Goal: Information Seeking & Learning: Learn about a topic

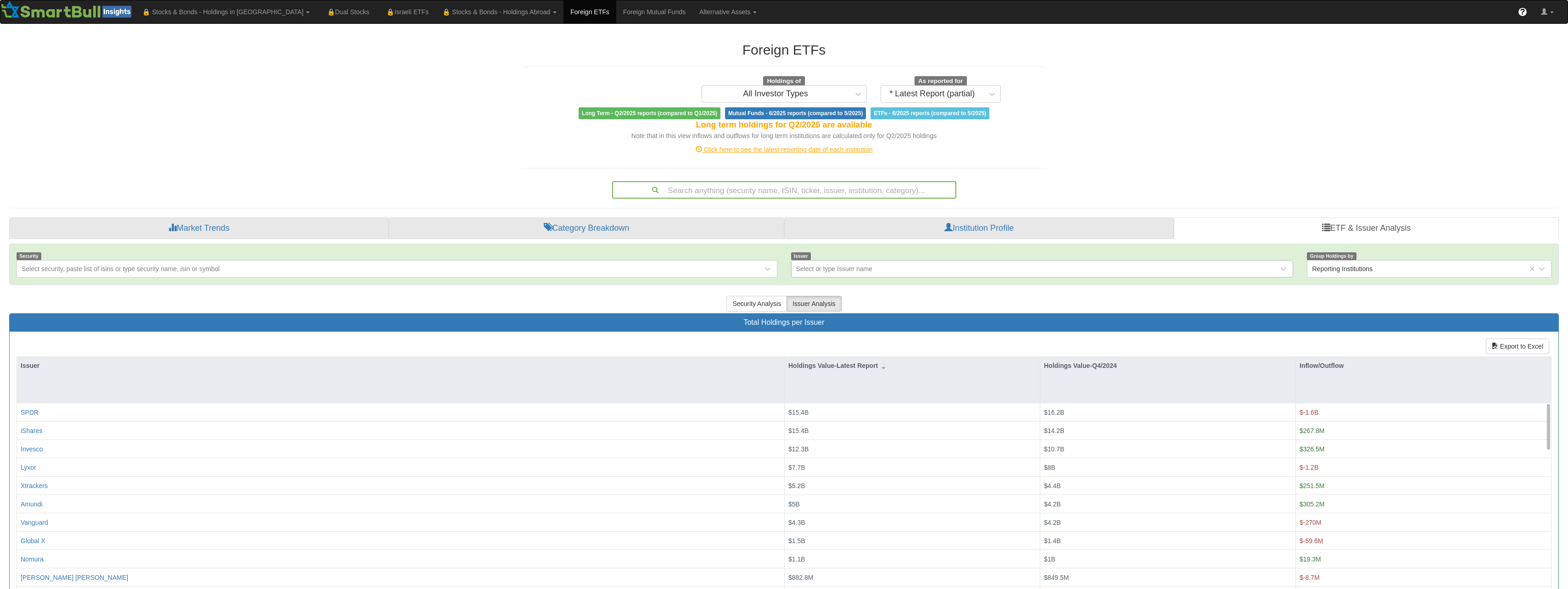
click at [821, 269] on div "Select or type Issuer name" at bounding box center [835, 268] width 77 height 9
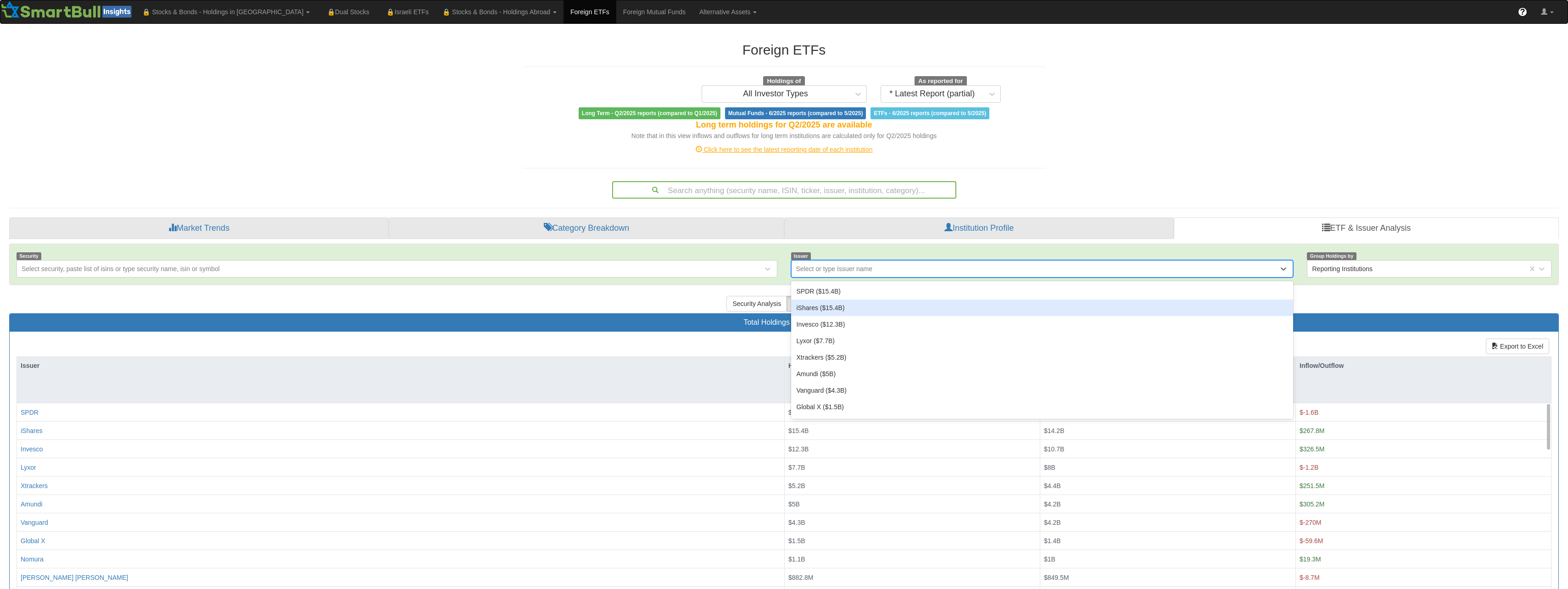
click at [845, 310] on div "iShares ($15.4B)" at bounding box center [1042, 307] width 502 height 16
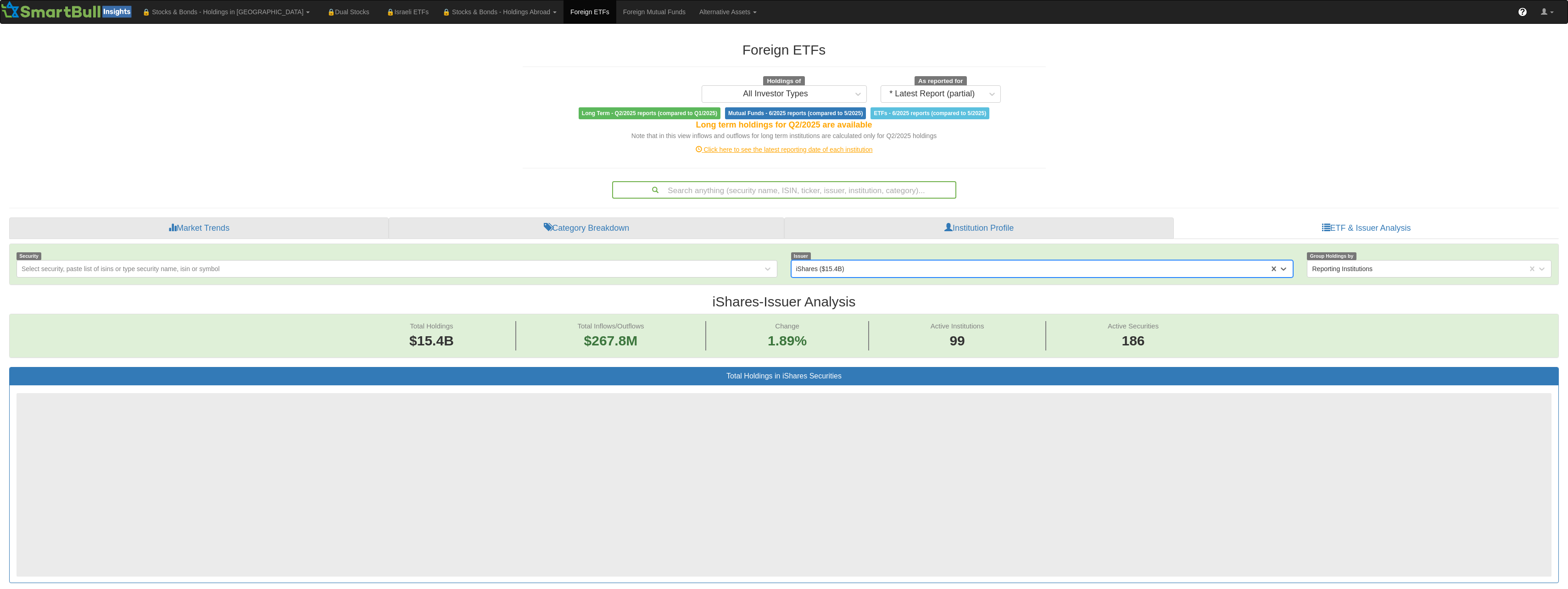
click at [838, 300] on h2 "iShares - Issuer Analysis" at bounding box center [784, 301] width 1550 height 15
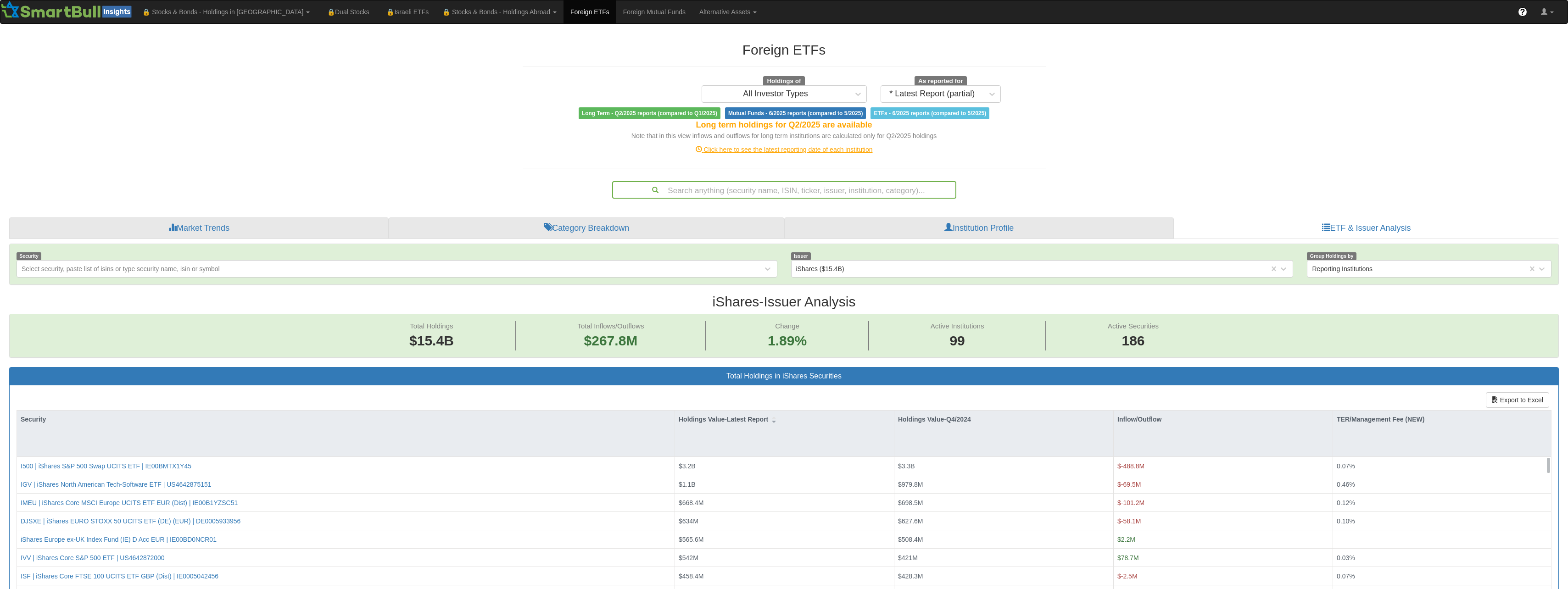
click at [838, 300] on h2 "iShares - Issuer Analysis" at bounding box center [784, 301] width 1550 height 15
drag, startPoint x: 838, startPoint y: 300, endPoint x: 864, endPoint y: 331, distance: 40.5
click at [838, 300] on h2 "iShares - Issuer Analysis" at bounding box center [784, 301] width 1550 height 15
click at [864, 301] on h2 "iShares - Issuer Analysis" at bounding box center [784, 301] width 1550 height 15
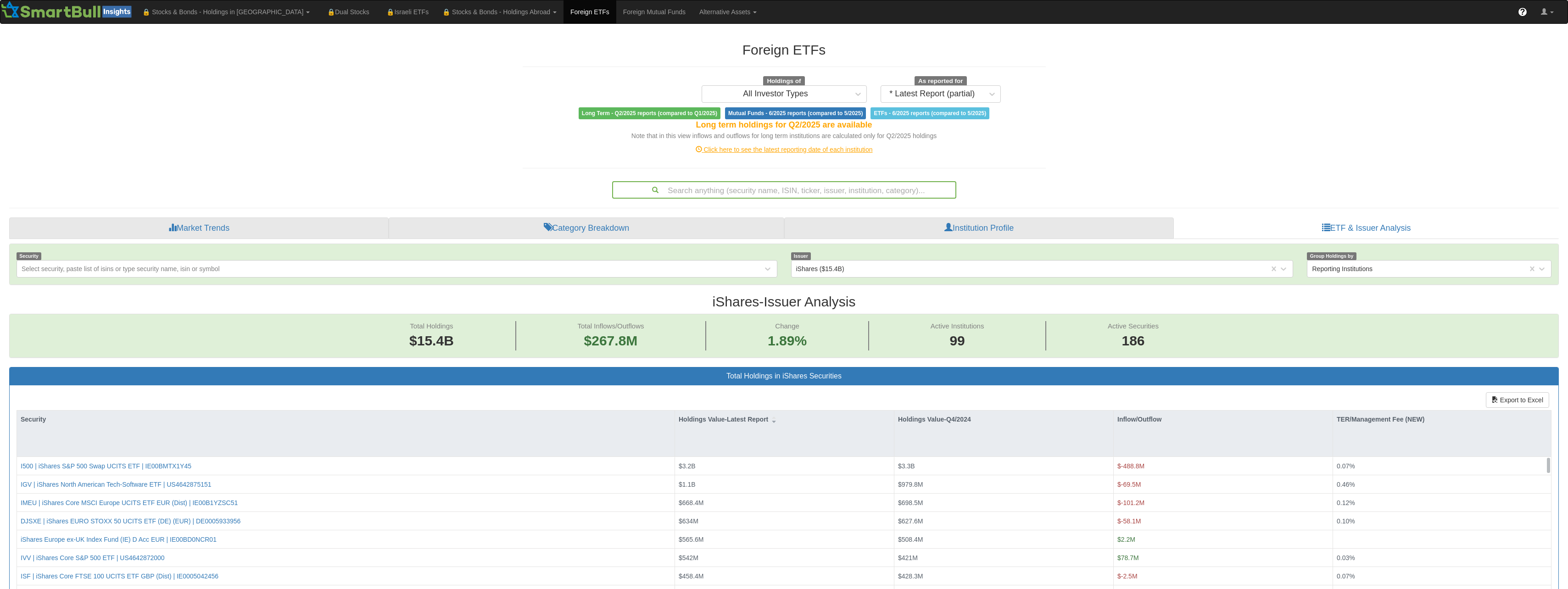
click at [864, 301] on h2 "iShares - Issuer Analysis" at bounding box center [784, 301] width 1550 height 15
click at [794, 301] on h2 "iShares - Issuer Analysis" at bounding box center [784, 301] width 1550 height 15
drag, startPoint x: 864, startPoint y: 331, endPoint x: 849, endPoint y: 308, distance: 27.5
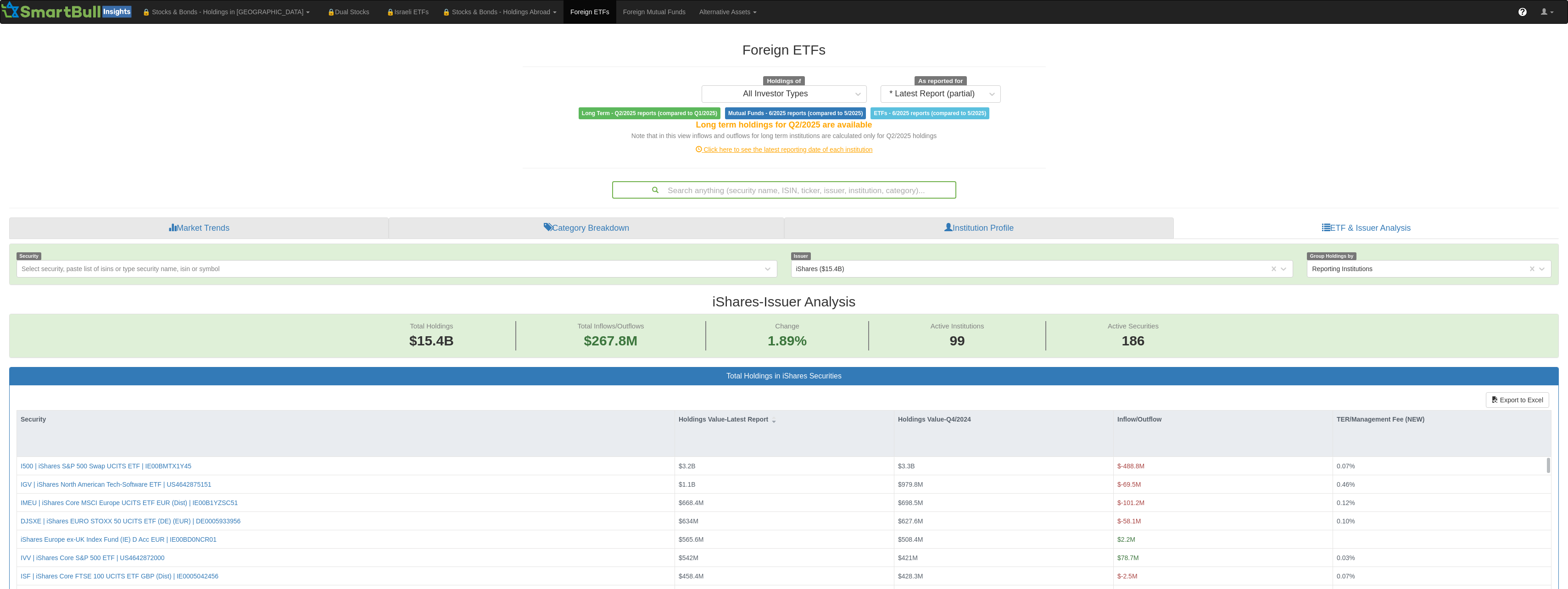
click at [847, 314] on div "Total Holdings $15.4B Total Inflows/Outflows $267.8M Change 1.89% Active Instit…" at bounding box center [784, 335] width 1549 height 43
click at [849, 308] on h2 "iShares - Issuer Analysis" at bounding box center [784, 301] width 1550 height 15
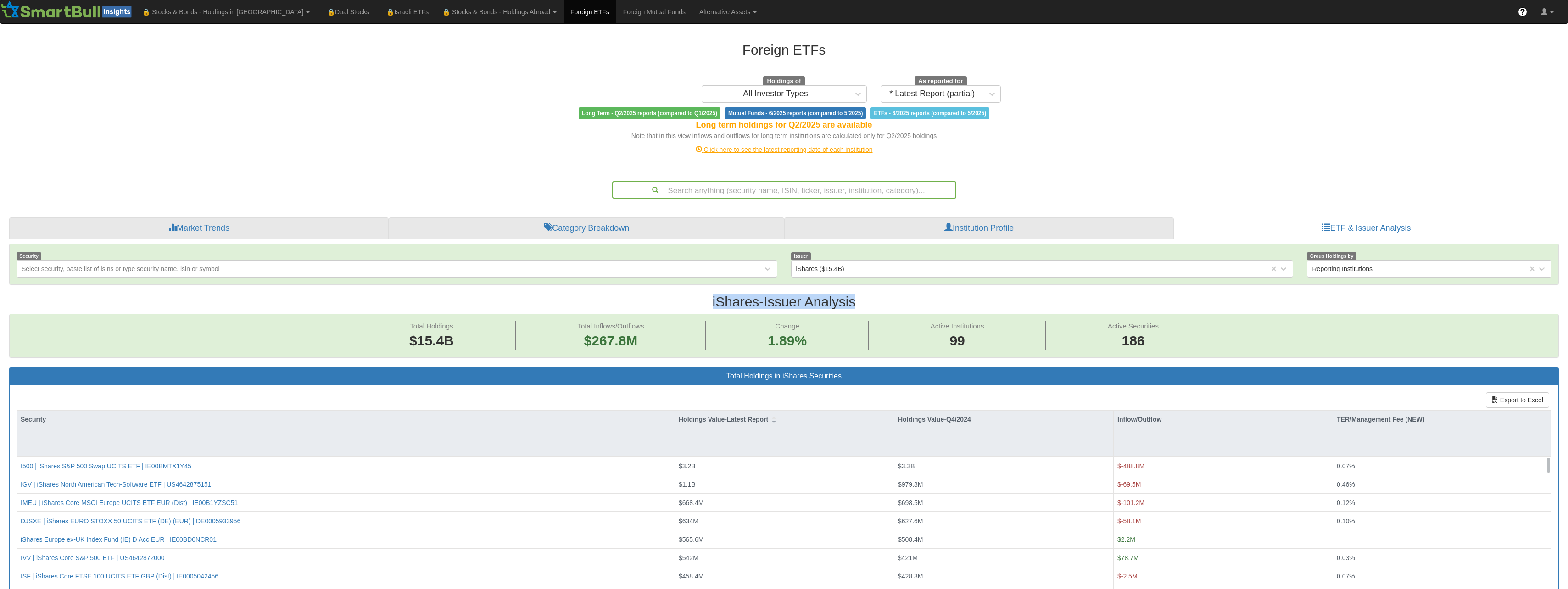
drag, startPoint x: 849, startPoint y: 308, endPoint x: 784, endPoint y: 302, distance: 65.3
click at [844, 303] on h2 "iShares - Issuer Analysis" at bounding box center [784, 301] width 1550 height 15
click at [783, 302] on h2 "iShares - Issuer Analysis" at bounding box center [784, 301] width 1550 height 15
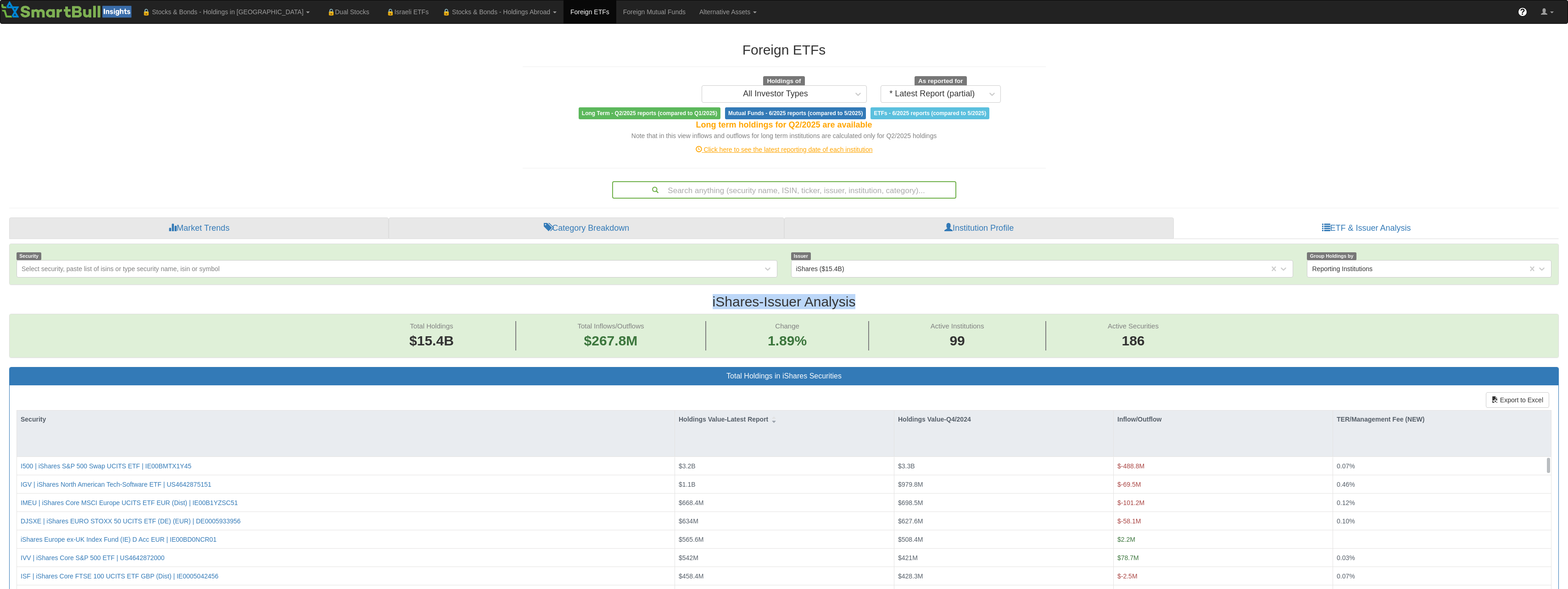
drag, startPoint x: 783, startPoint y: 302, endPoint x: 842, endPoint y: 305, distance: 59.1
click at [842, 305] on h2 "iShares - Issuer Analysis" at bounding box center [784, 301] width 1550 height 15
click at [742, 302] on h2 "iShares - Issuer Analysis" at bounding box center [784, 301] width 1550 height 15
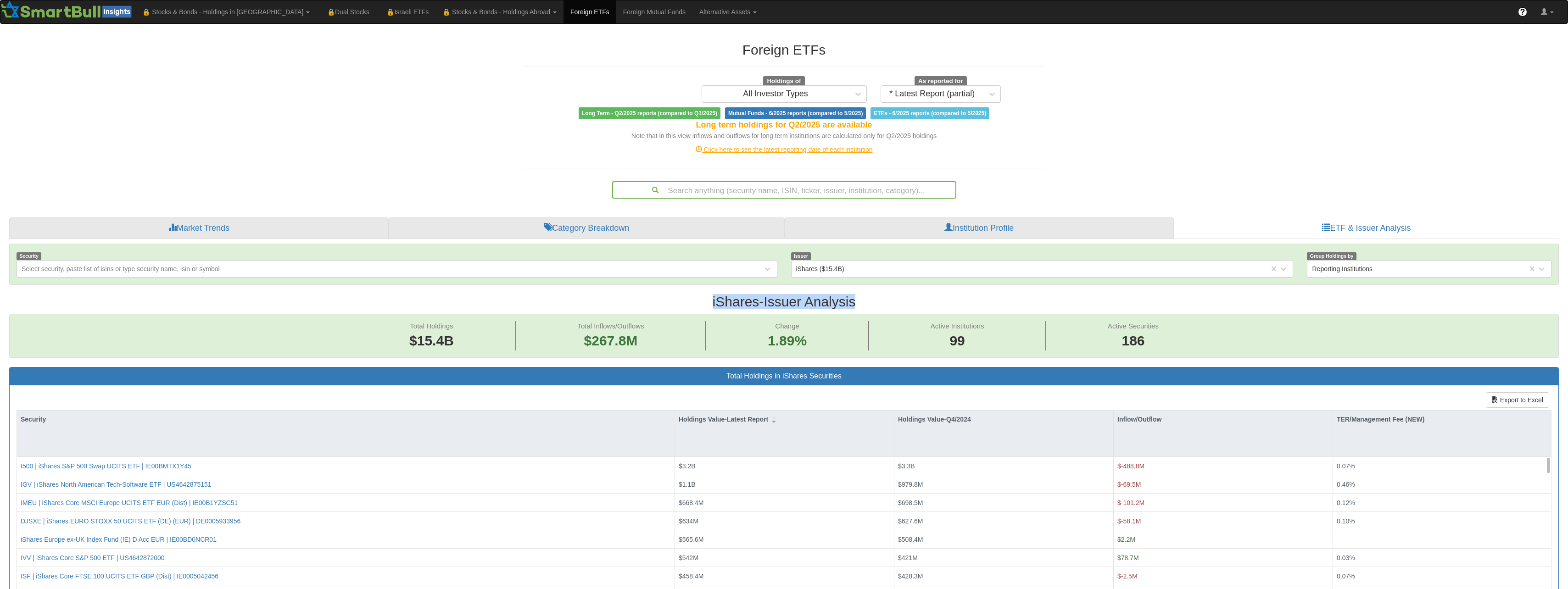
drag, startPoint x: 742, startPoint y: 302, endPoint x: 731, endPoint y: 302, distance: 11.0
click at [731, 302] on h2 "iShares - Issuer Analysis" at bounding box center [784, 301] width 1550 height 15
click at [782, 325] on span "Change" at bounding box center [787, 326] width 24 height 8
click at [962, 326] on span "Active Institutions" at bounding box center [957, 326] width 54 height 8
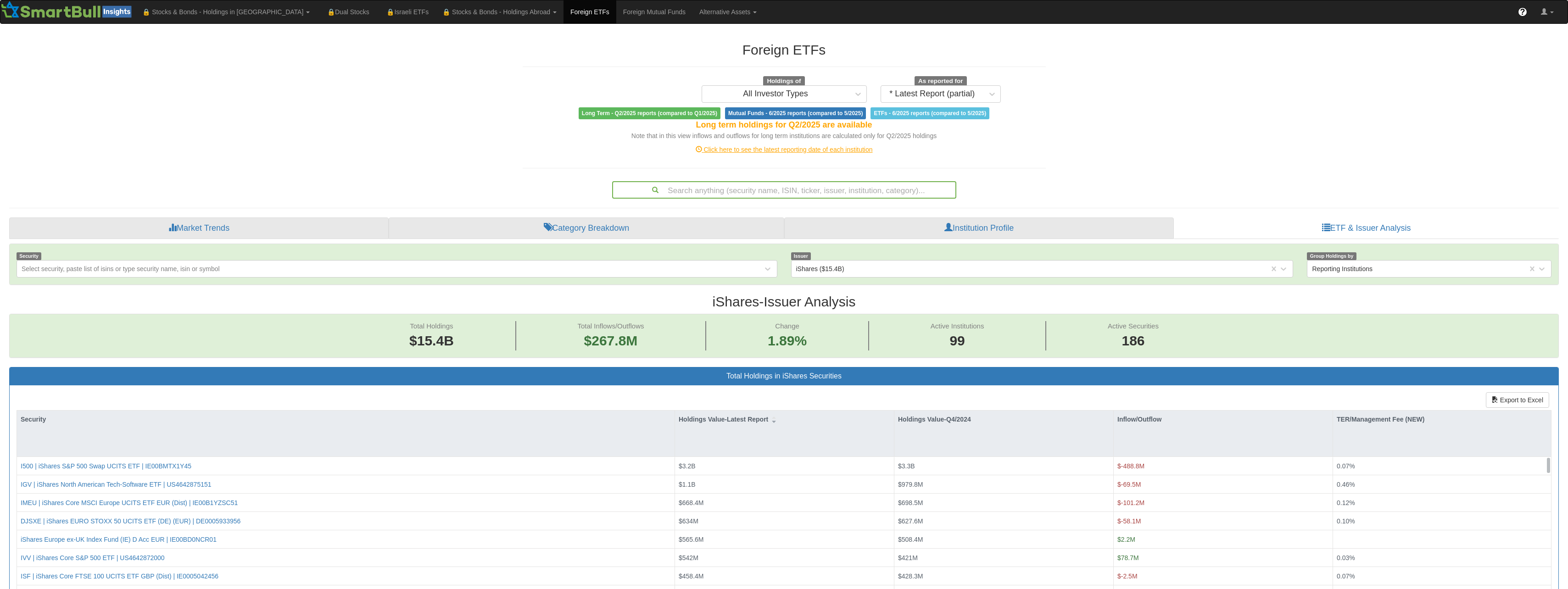
click at [962, 326] on span "Active Institutions" at bounding box center [957, 326] width 54 height 8
click at [1136, 328] on span "Active Securities" at bounding box center [1133, 326] width 51 height 8
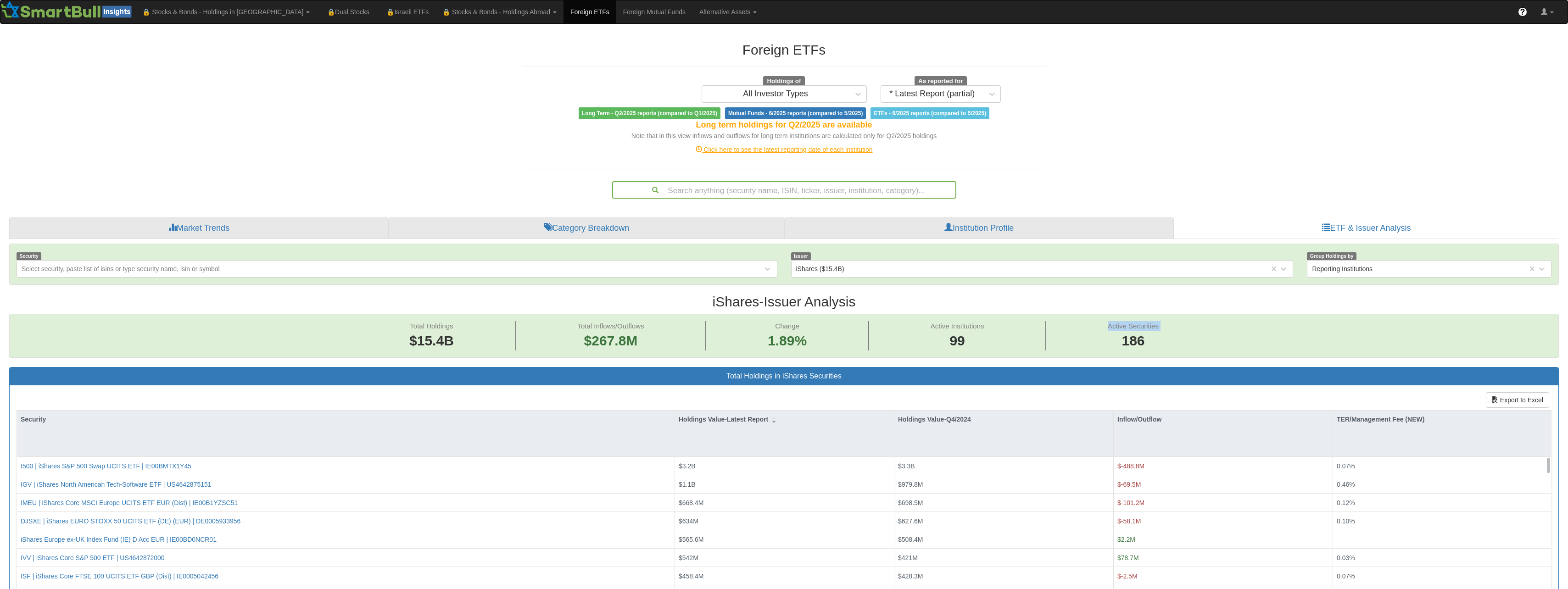
drag, startPoint x: 1136, startPoint y: 328, endPoint x: 1121, endPoint y: 327, distance: 15.0
click at [1121, 327] on span "Active Securities" at bounding box center [1133, 326] width 51 height 8
drag, startPoint x: 1121, startPoint y: 327, endPoint x: 1112, endPoint y: 323, distance: 9.8
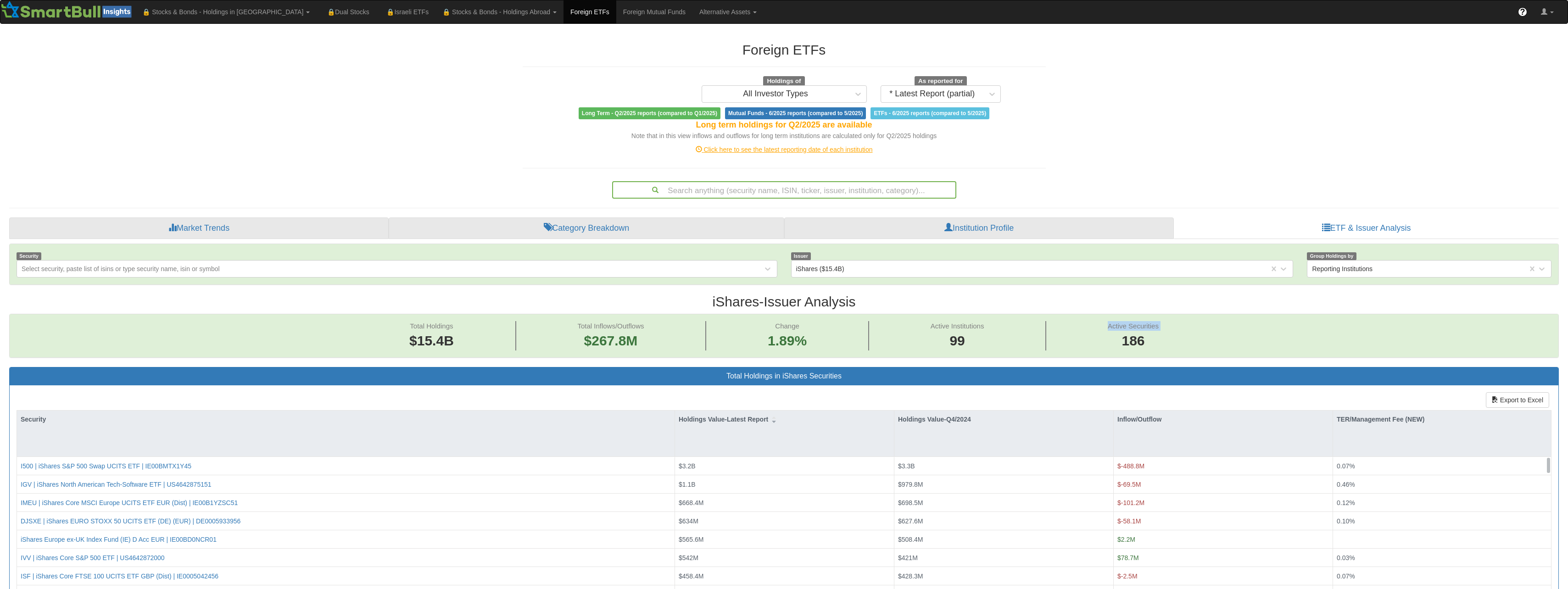
click at [1112, 323] on span "Active Securities" at bounding box center [1133, 326] width 51 height 8
click at [855, 301] on h2 "iShares - Issuer Analysis" at bounding box center [784, 301] width 1550 height 15
drag, startPoint x: 855, startPoint y: 301, endPoint x: 872, endPoint y: 305, distance: 17.5
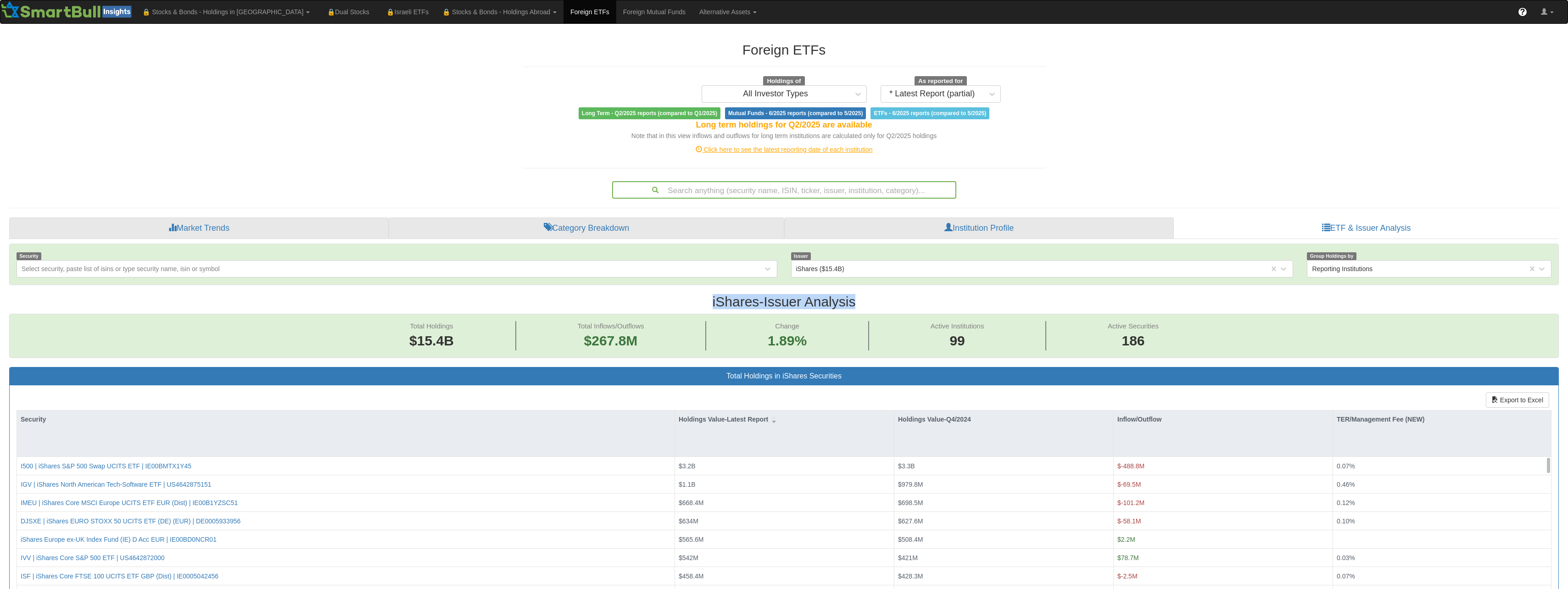
click at [872, 305] on h2 "iShares - Issuer Analysis" at bounding box center [784, 301] width 1550 height 15
click at [883, 296] on h2 "iShares - Issuer Analysis" at bounding box center [784, 301] width 1550 height 15
drag, startPoint x: 883, startPoint y: 296, endPoint x: 866, endPoint y: 298, distance: 17.1
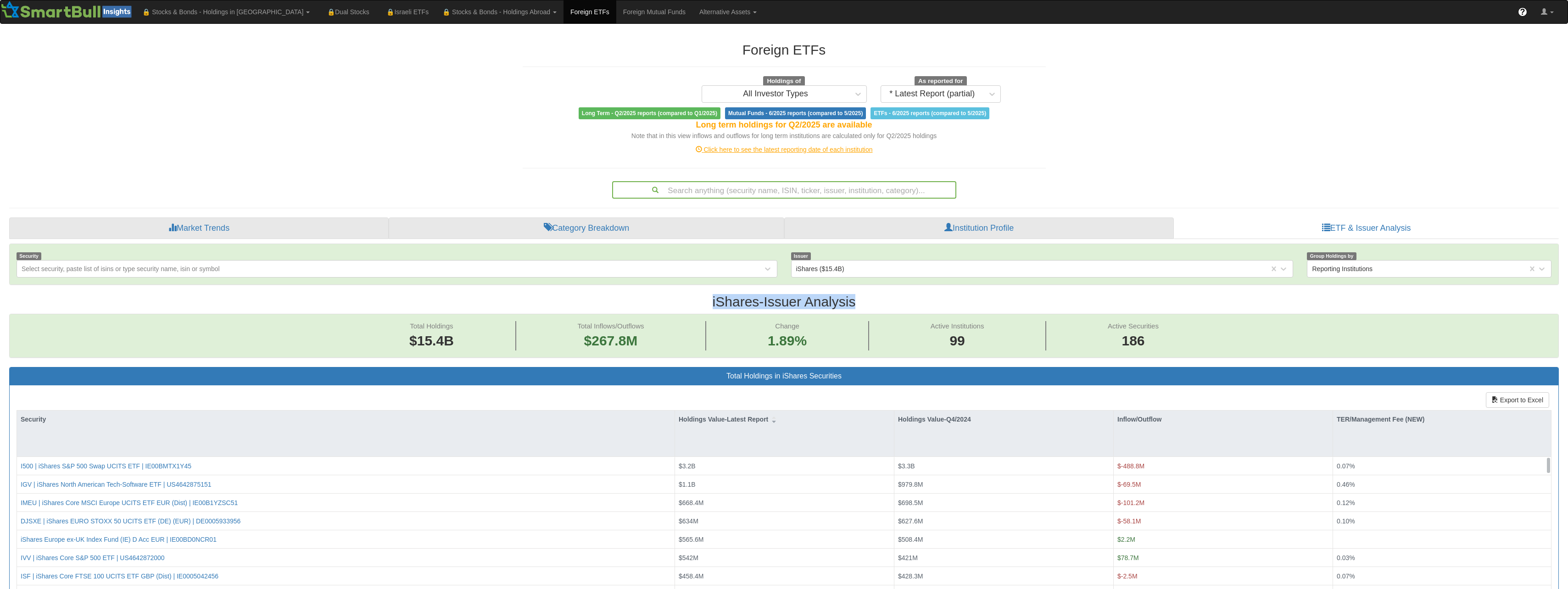
click at [866, 298] on h2 "iShares - Issuer Analysis" at bounding box center [784, 301] width 1550 height 15
click at [967, 327] on span "Active Institutions" at bounding box center [957, 326] width 54 height 8
drag, startPoint x: 967, startPoint y: 327, endPoint x: 942, endPoint y: 329, distance: 25.1
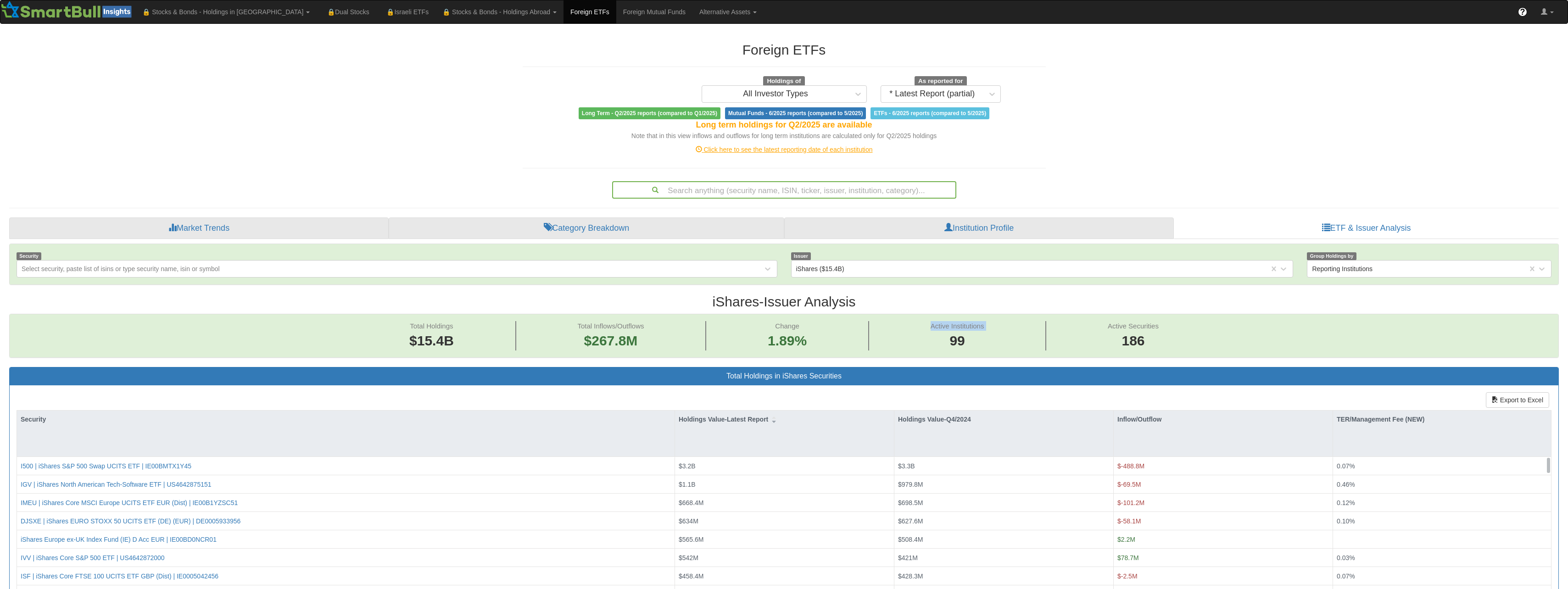
click at [942, 329] on span "Active Institutions" at bounding box center [957, 326] width 54 height 8
click at [1115, 325] on span "Active Securities" at bounding box center [1133, 326] width 51 height 8
click at [1112, 323] on span "Active Securities" at bounding box center [1133, 326] width 51 height 8
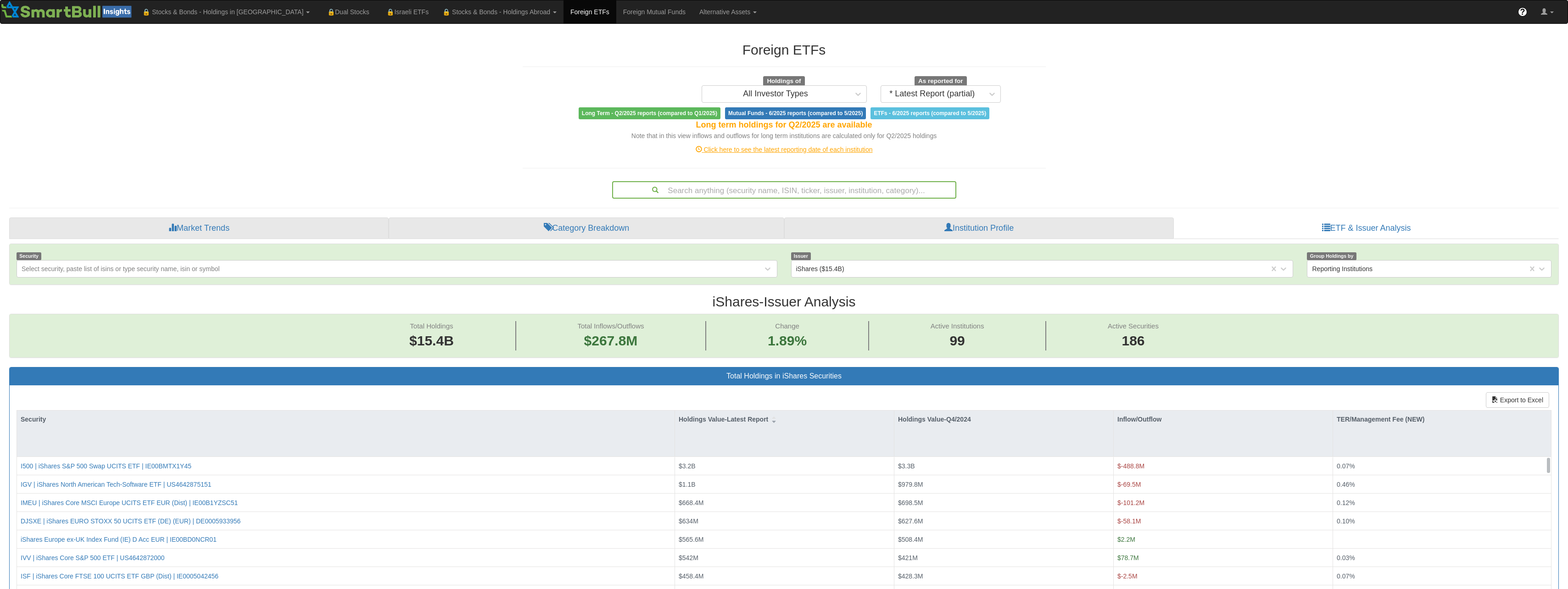
click at [1110, 321] on div "Total Holdings $15.4B Total Inflows/Outflows $267.8M Change 1.89% Active Instit…" at bounding box center [784, 335] width 1549 height 43
drag, startPoint x: 1110, startPoint y: 321, endPoint x: 1150, endPoint y: 319, distance: 40.0
click at [1150, 319] on div "Total Holdings $15.4B Total Inflows/Outflows $267.8M Change 1.89% Active Instit…" at bounding box center [784, 335] width 1549 height 43
